Goal: Information Seeking & Learning: Compare options

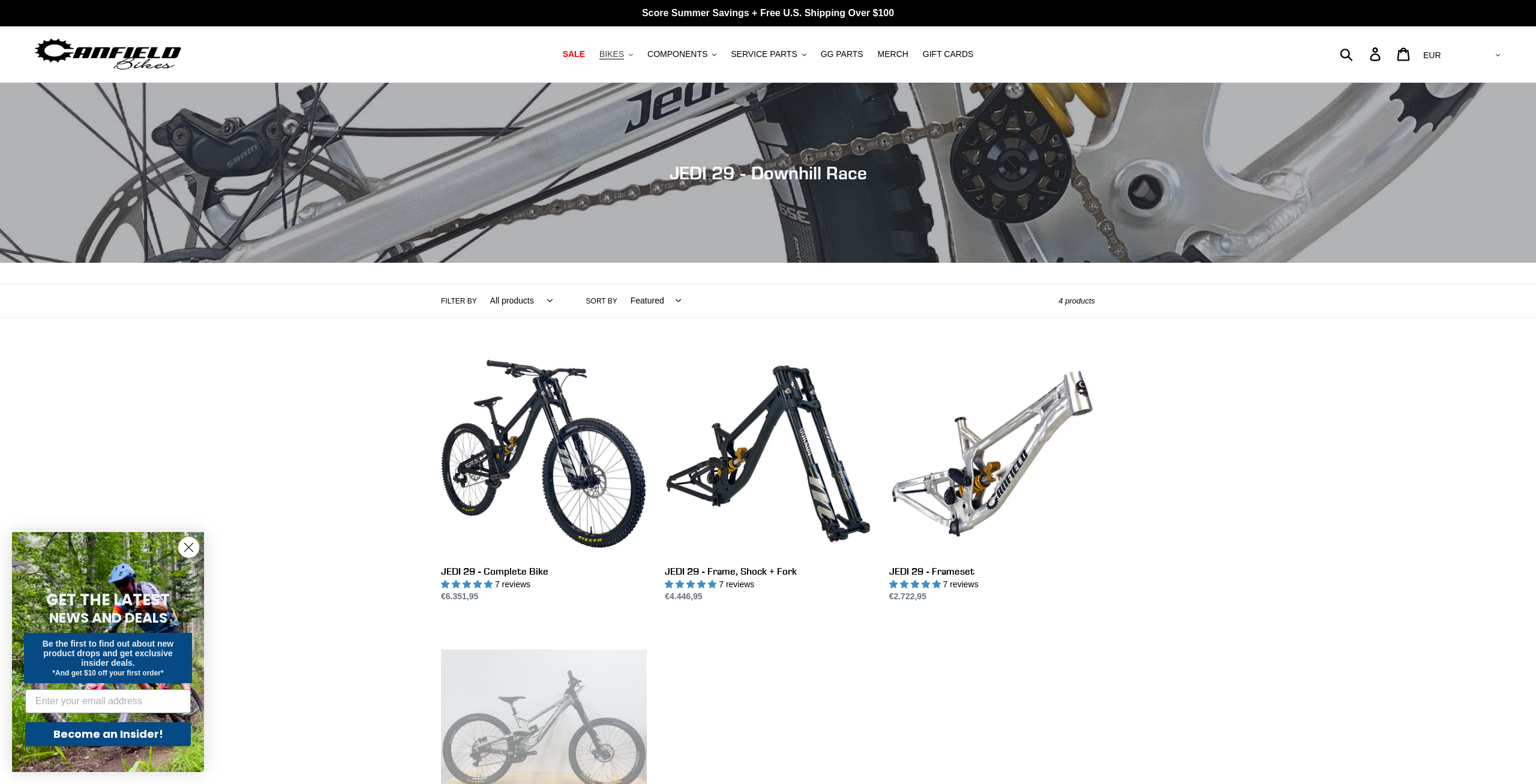
click at [624, 56] on span "BIKES" at bounding box center [612, 54] width 25 height 10
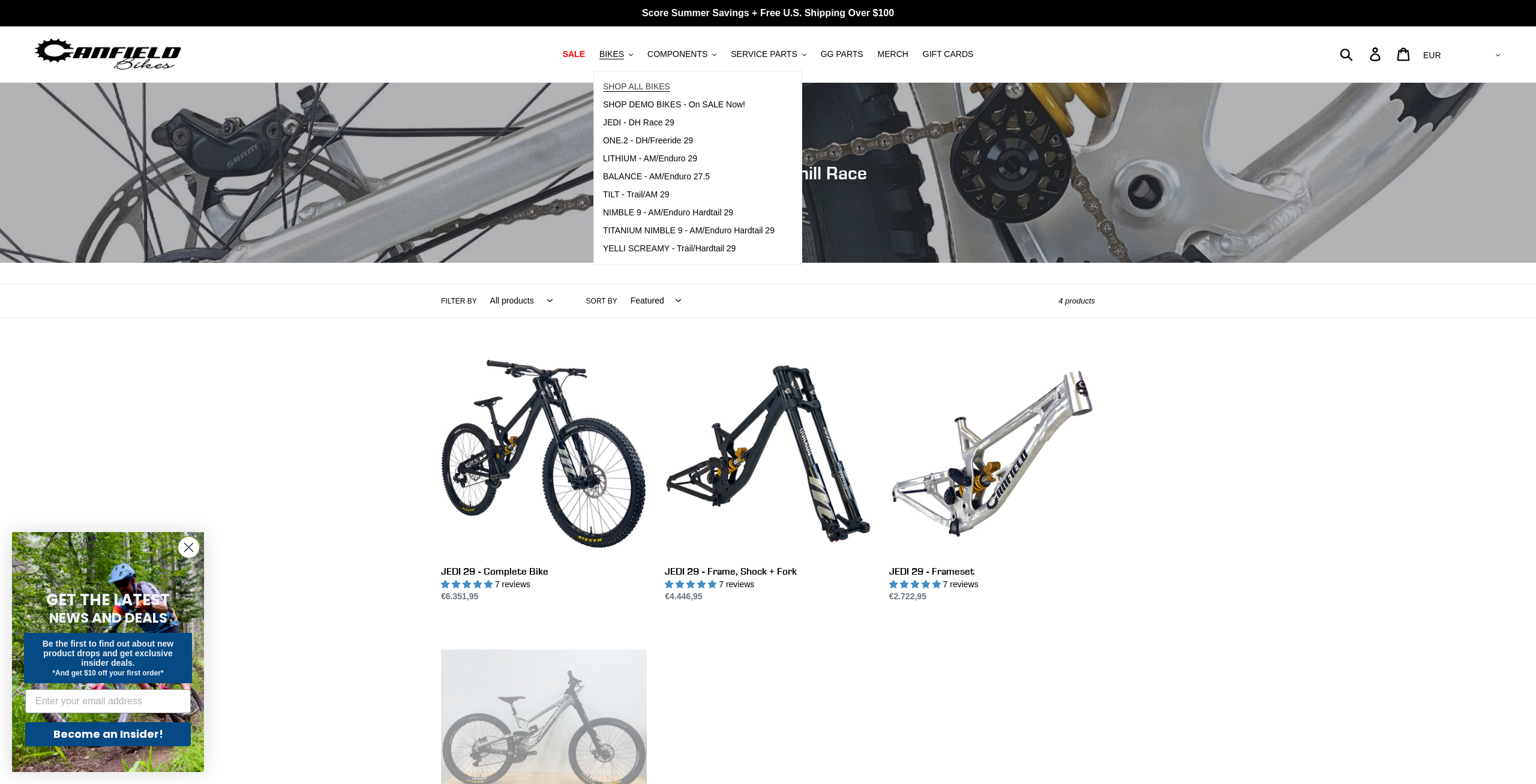
click at [667, 82] on span "SHOP ALL BIKES" at bounding box center [637, 87] width 67 height 10
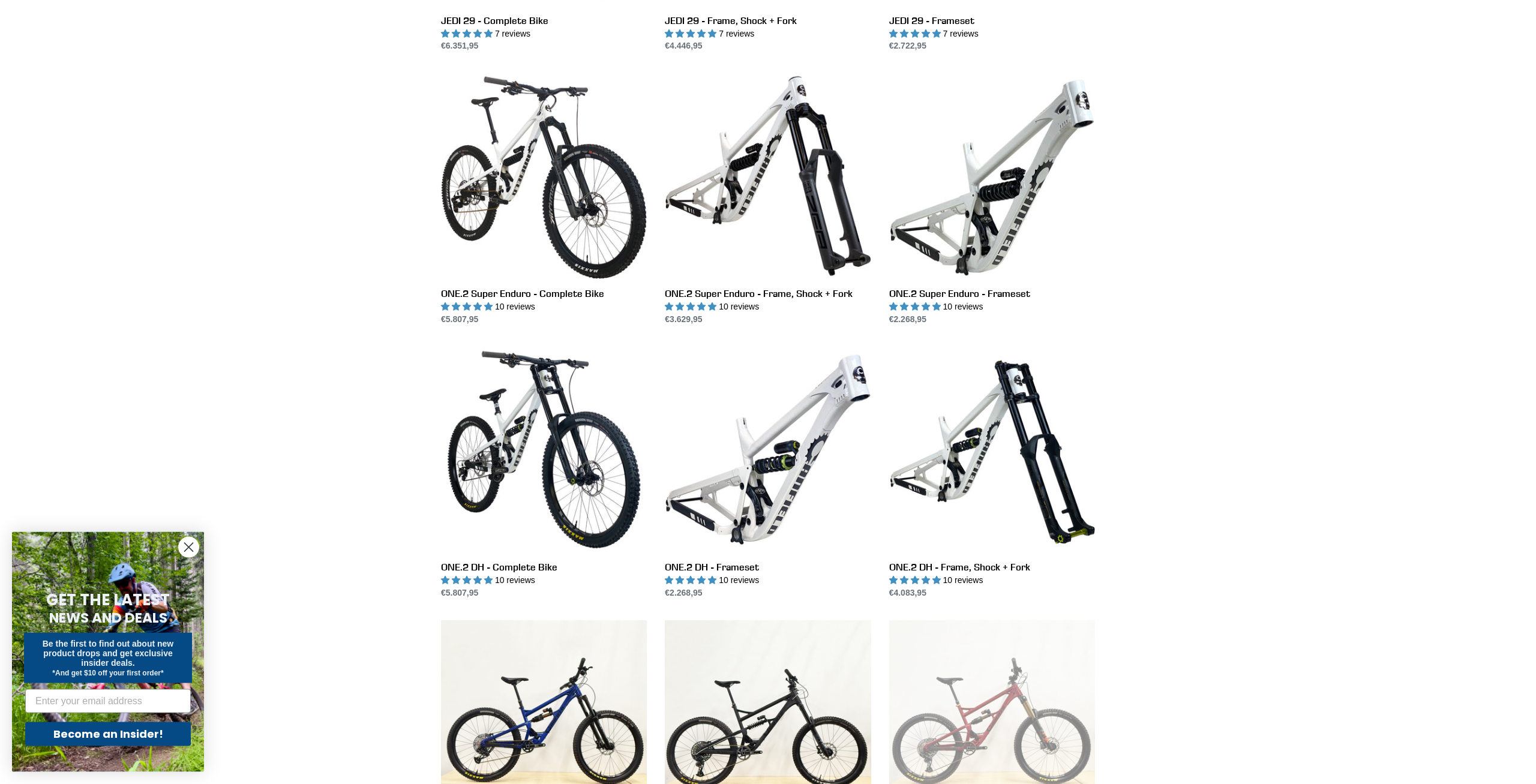
scroll to position [1652, 0]
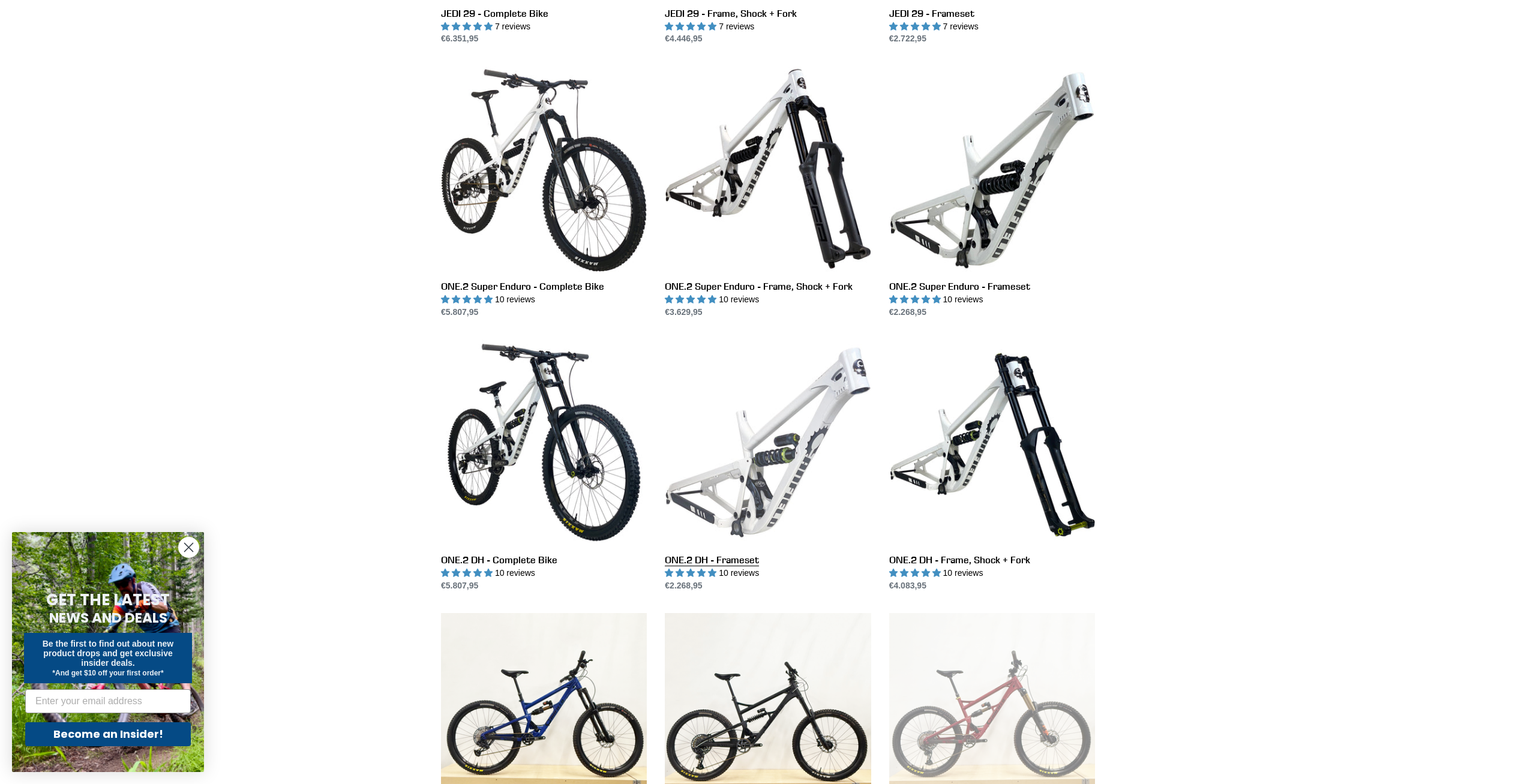
click at [767, 410] on link "ONE.2 DH - Frameset" at bounding box center [768, 466] width 206 height 252
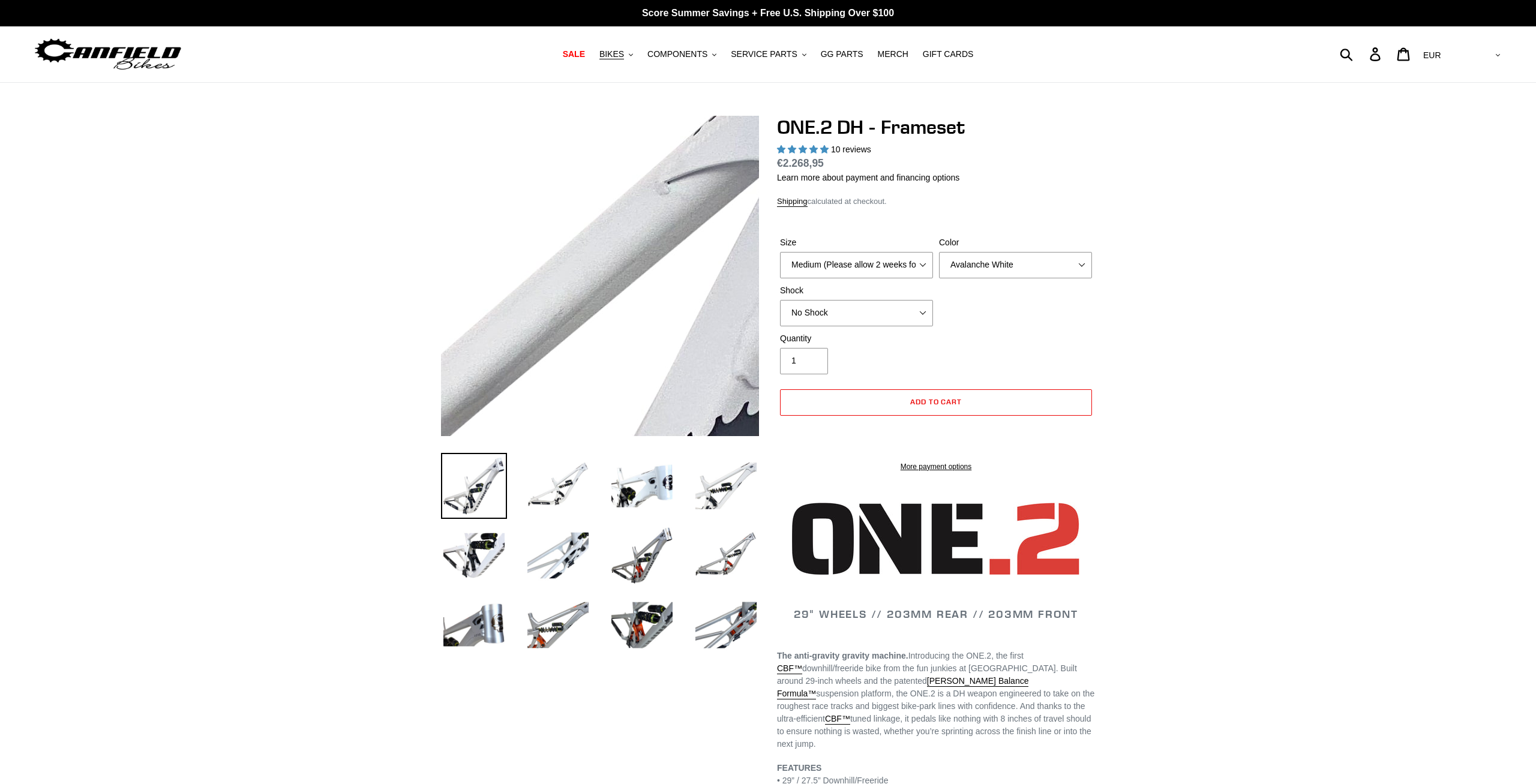
select select "highest-rating"
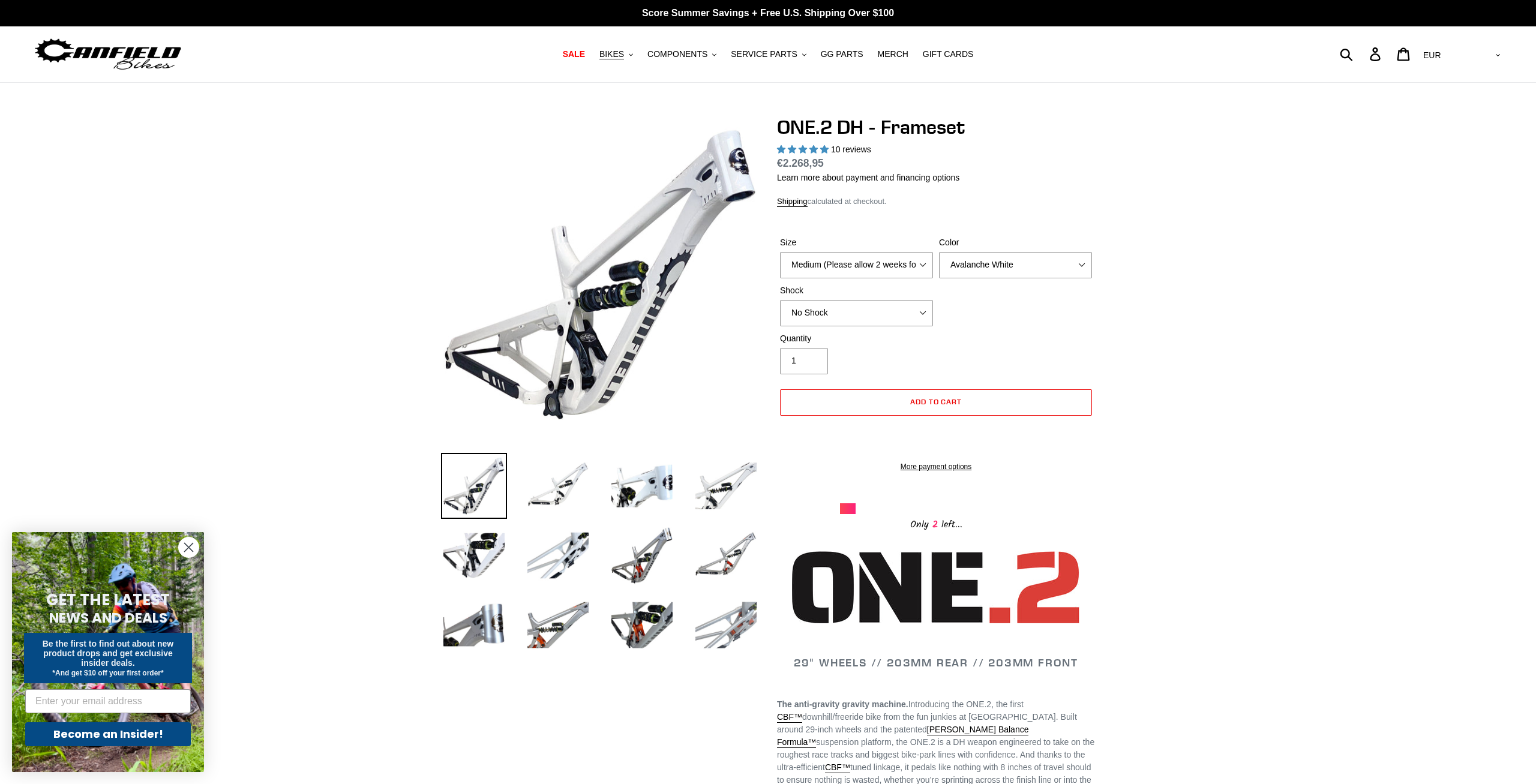
click at [730, 619] on img at bounding box center [726, 625] width 66 height 66
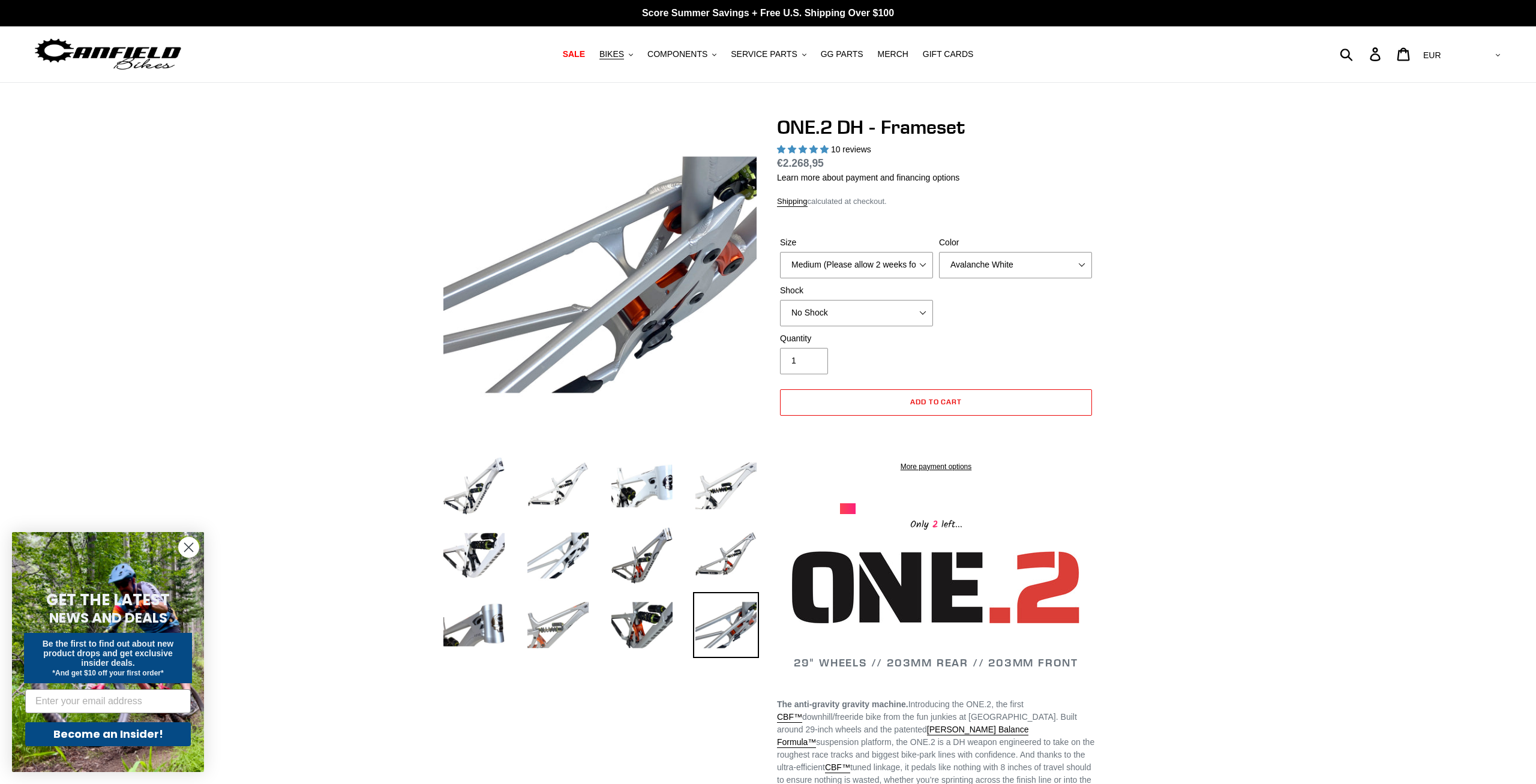
click at [553, 624] on img at bounding box center [558, 625] width 66 height 66
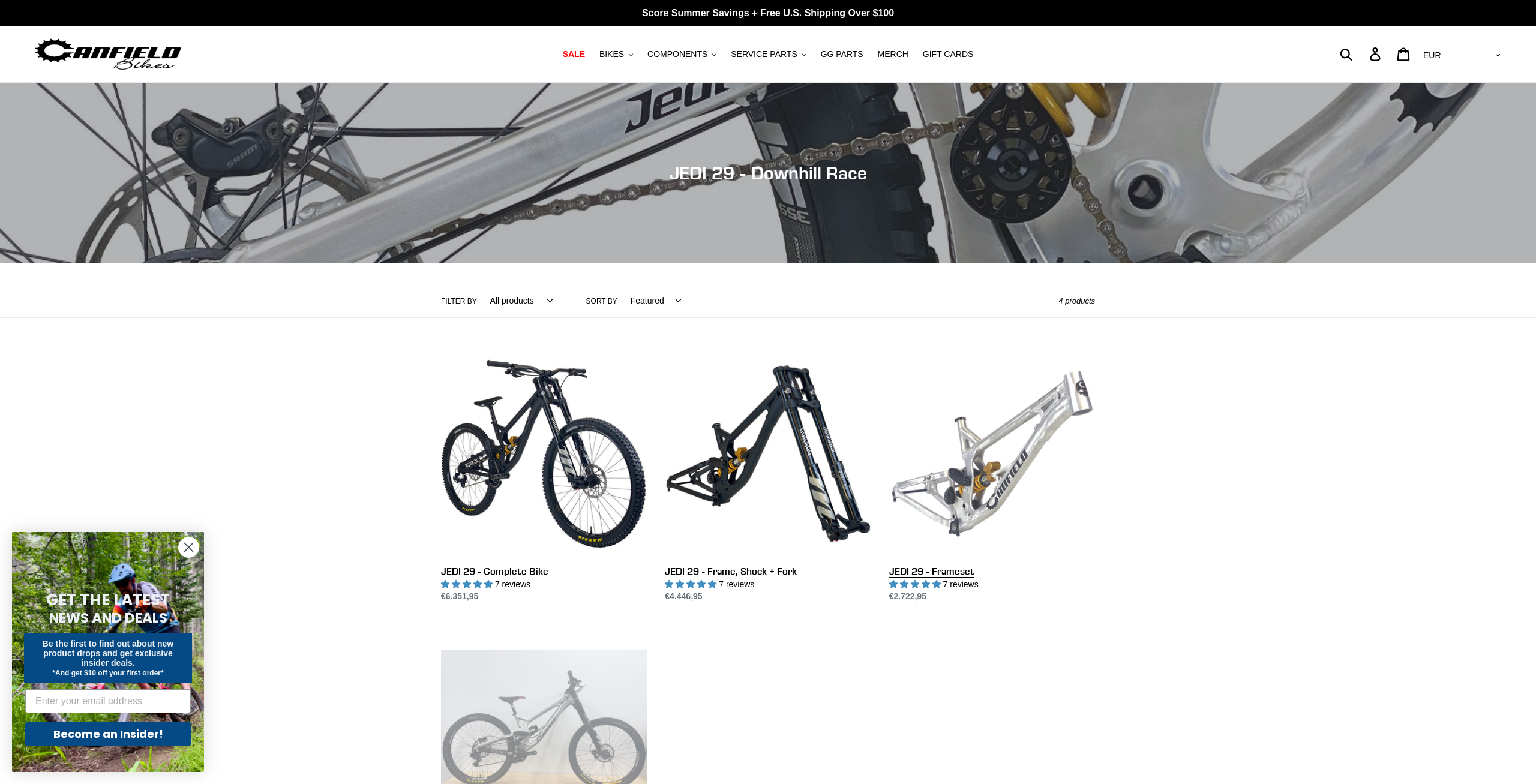
click at [1016, 449] on link "JEDI 29 - Frameset" at bounding box center [992, 477] width 206 height 252
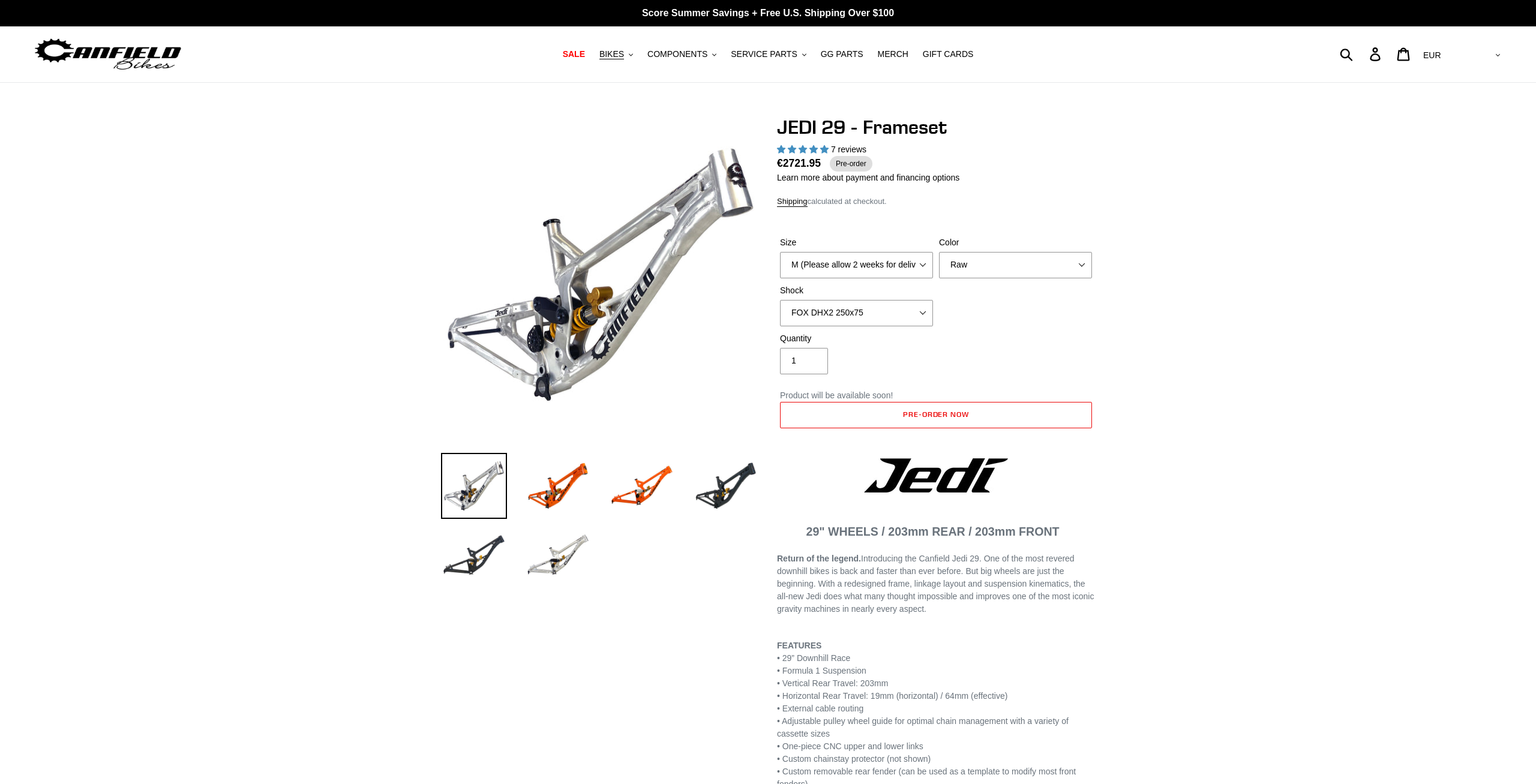
select select "highest-rating"
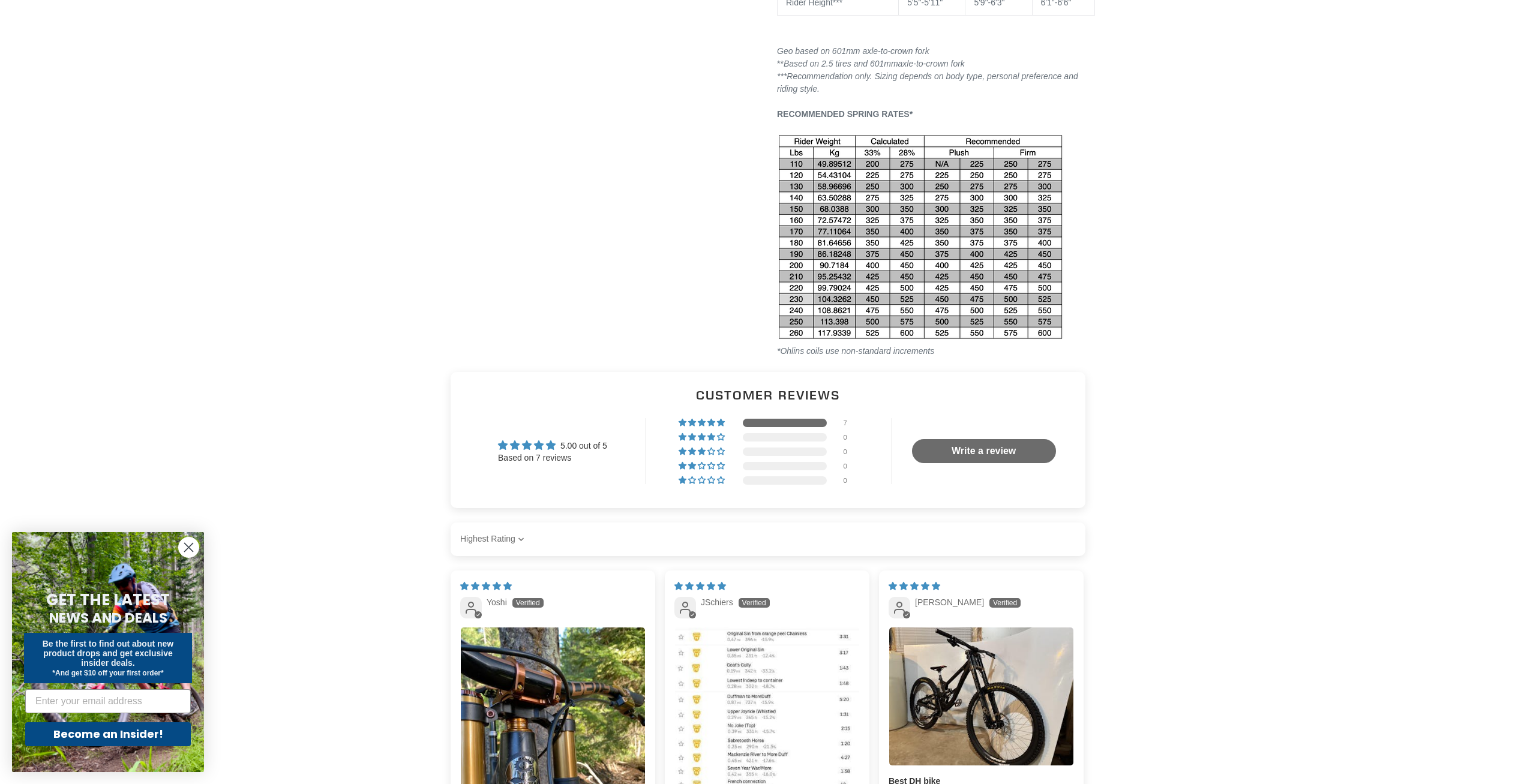
scroll to position [1897, 0]
